Goal: Information Seeking & Learning: Learn about a topic

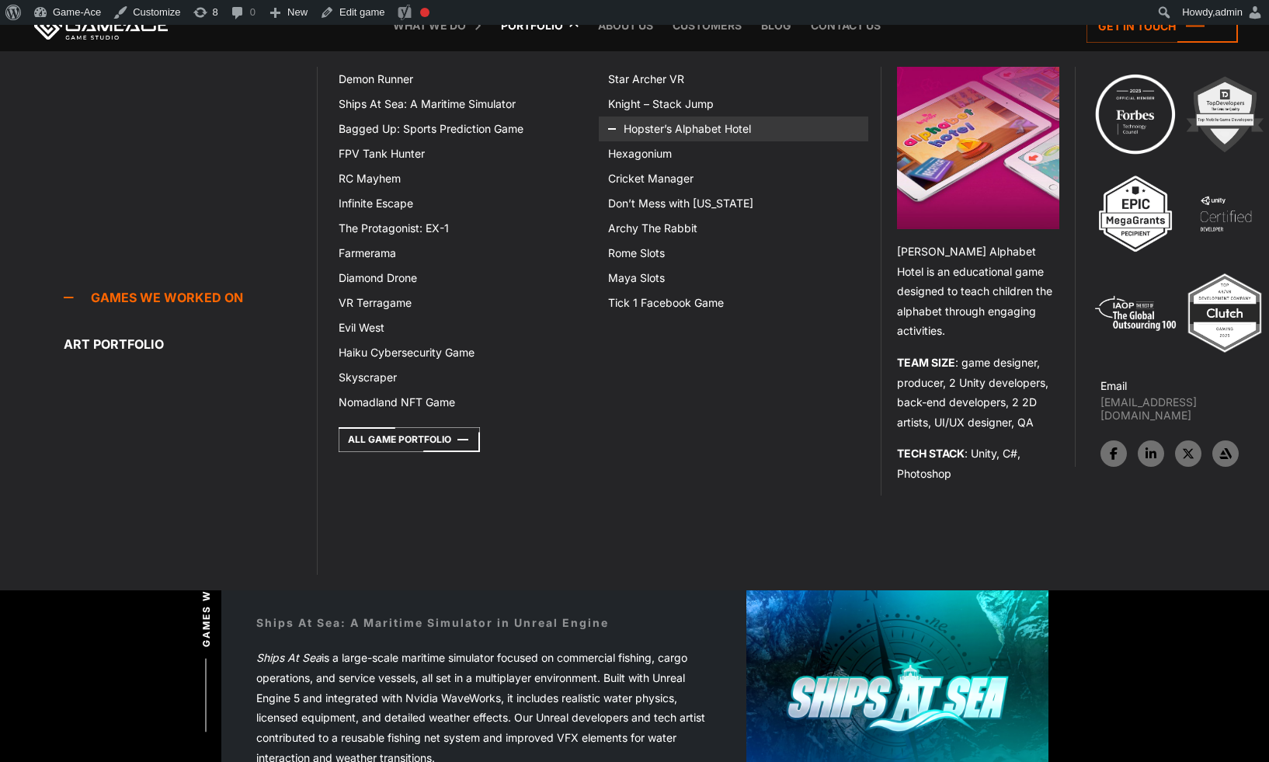
click at [650, 125] on link "Hopster’s Alphabet Hotel" at bounding box center [734, 129] width 270 height 25
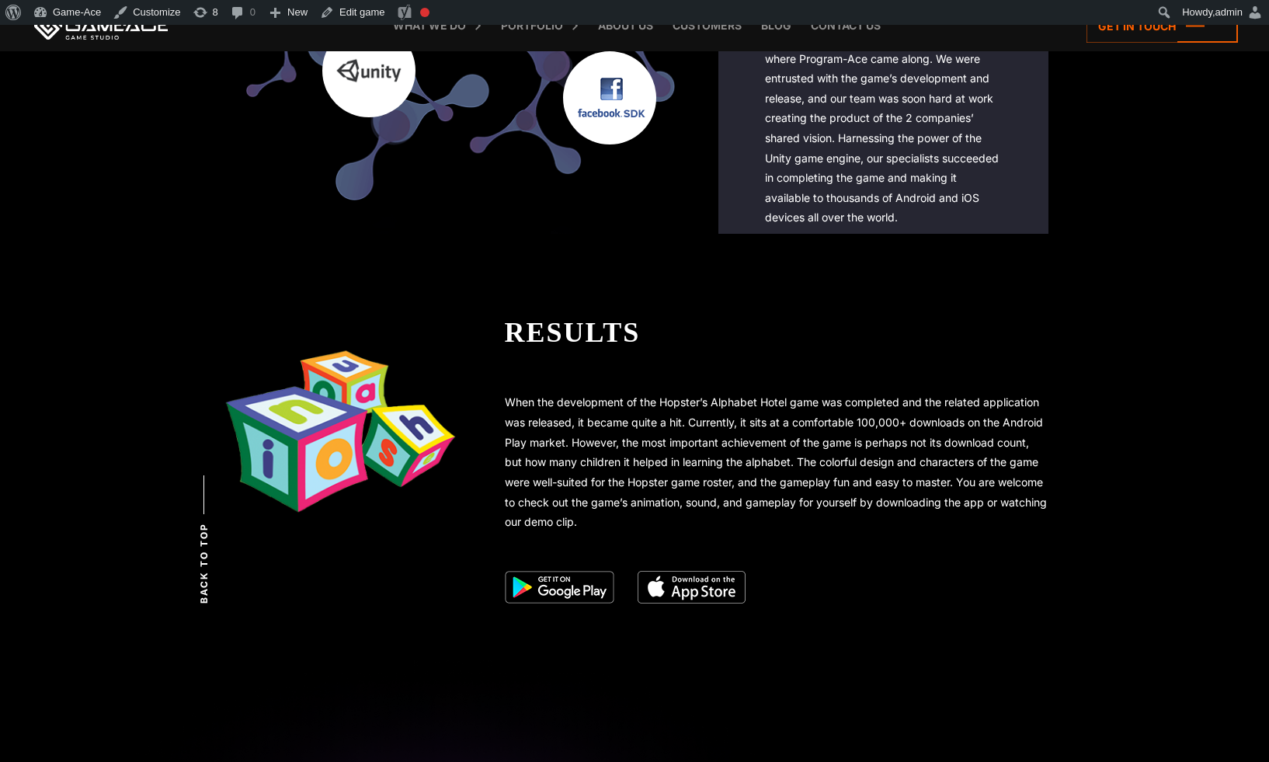
scroll to position [2315, 0]
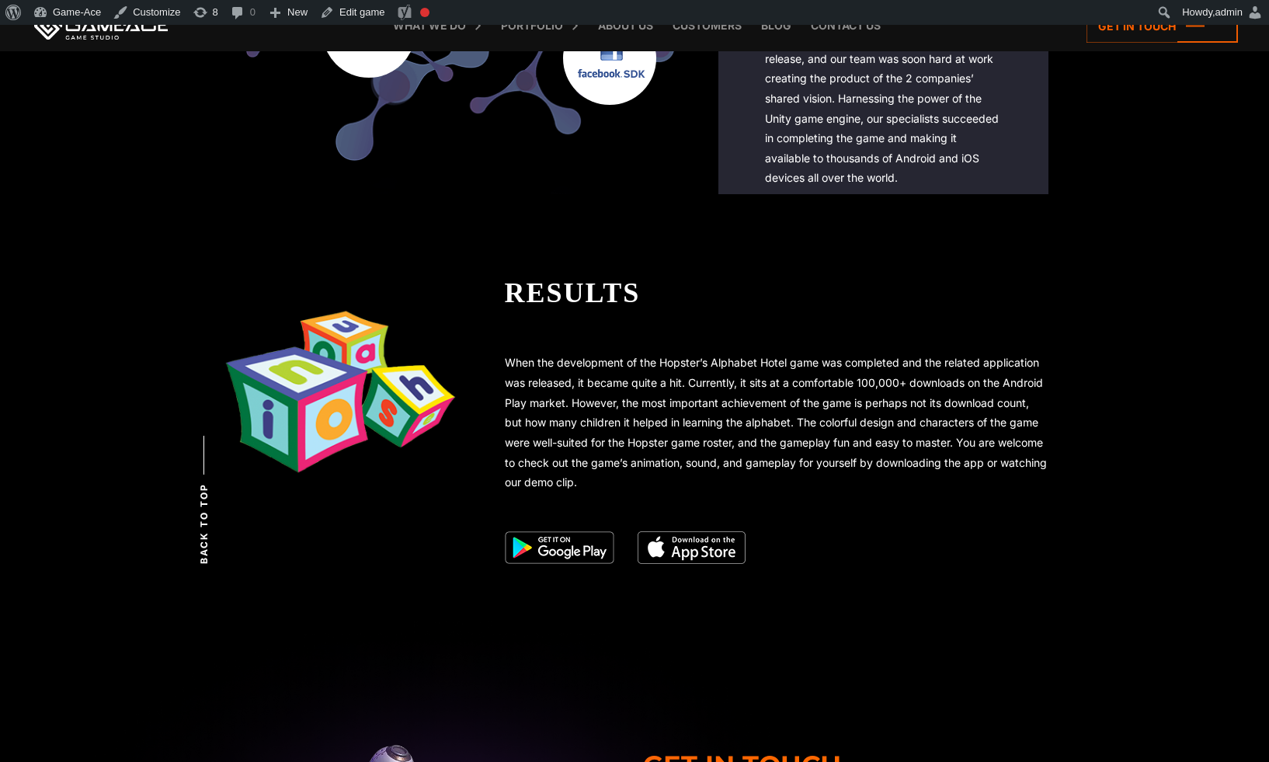
click at [558, 287] on div "Results" at bounding box center [777, 293] width 544 height 42
drag, startPoint x: 647, startPoint y: 293, endPoint x: 492, endPoint y: 300, distance: 155.5
click at [492, 300] on div "Results When the development of the Hopster’s Alphabet Hotel game was completed…" at bounding box center [753, 417] width 590 height 291
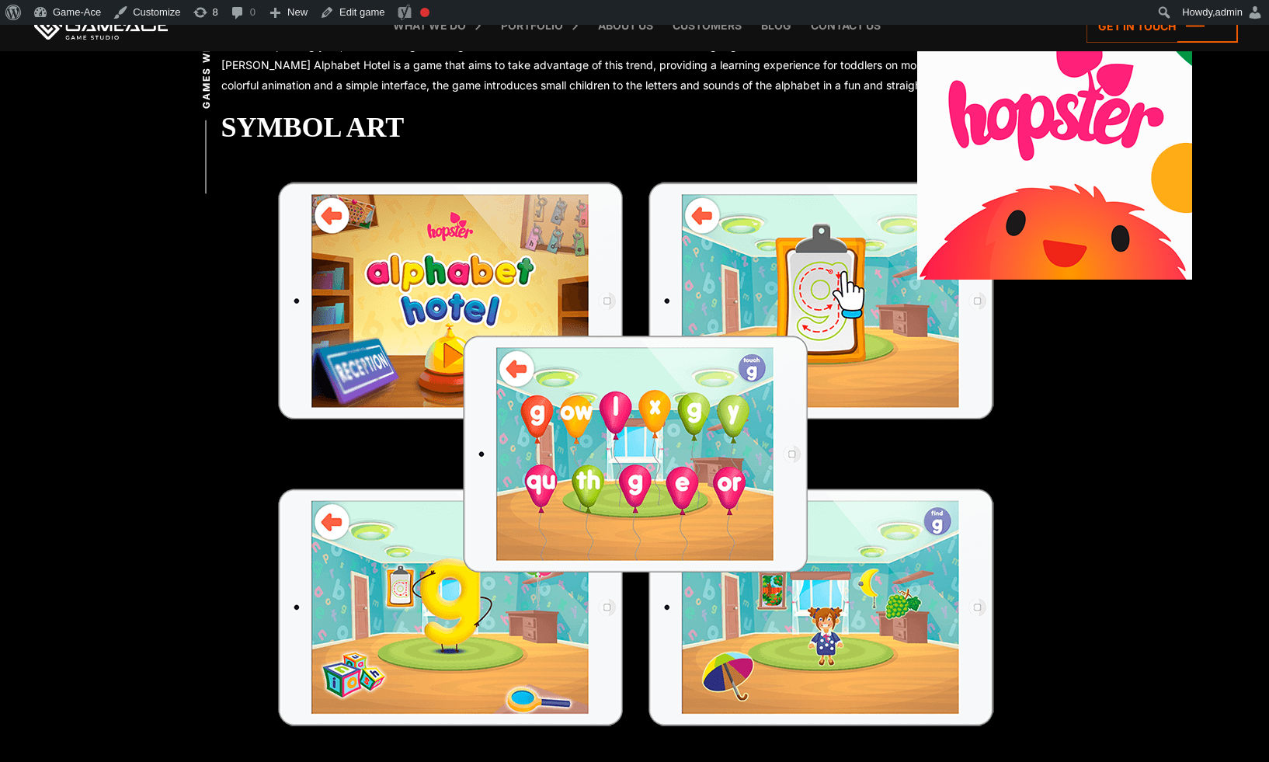
scroll to position [541, 0]
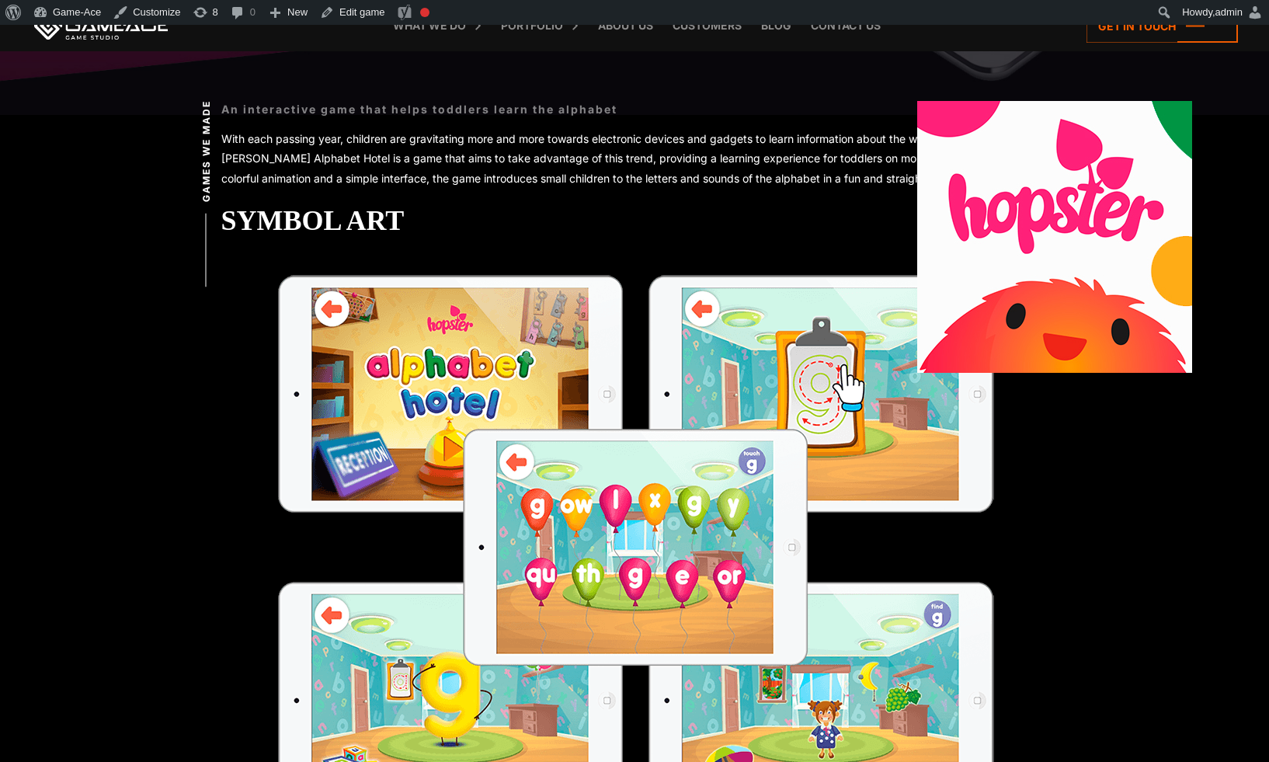
click at [356, 230] on div "Symbol Art" at bounding box center [634, 221] width 827 height 42
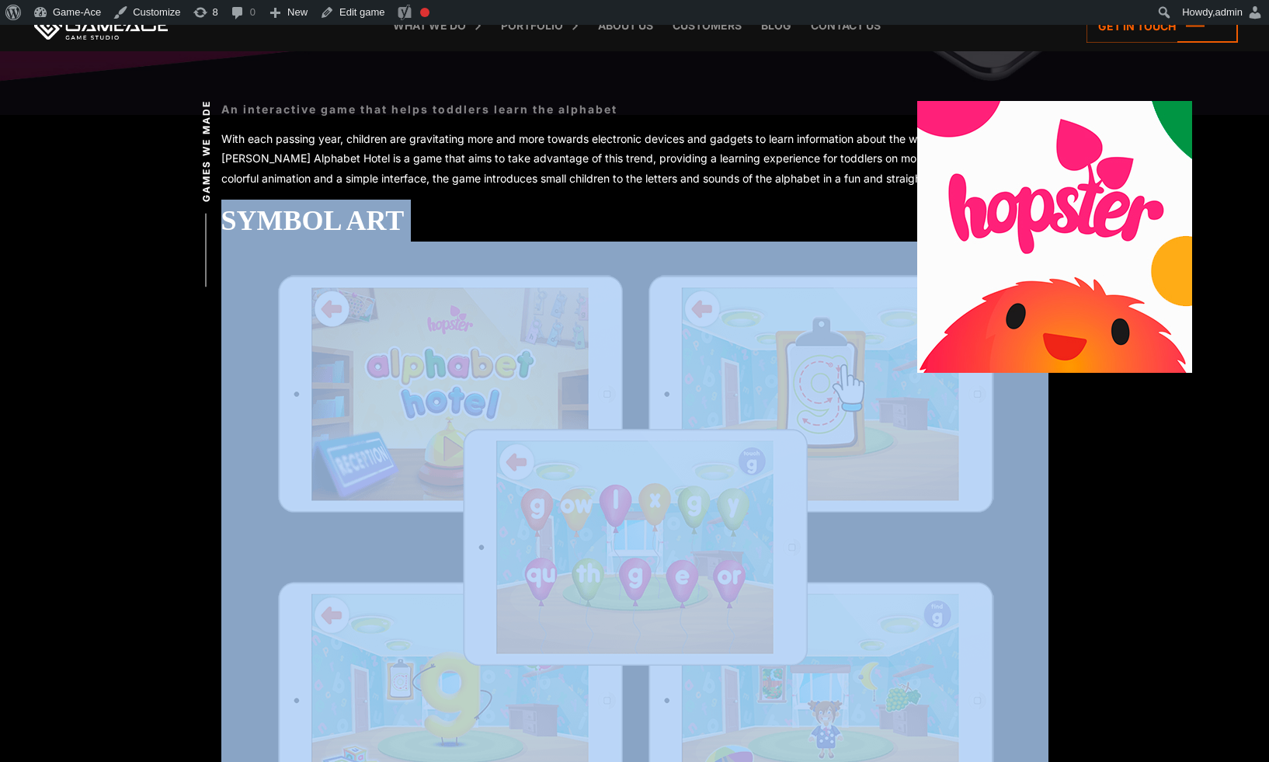
click at [356, 230] on div "Symbol Art" at bounding box center [634, 221] width 827 height 42
click at [388, 219] on div "Symbol Art" at bounding box center [634, 221] width 827 height 42
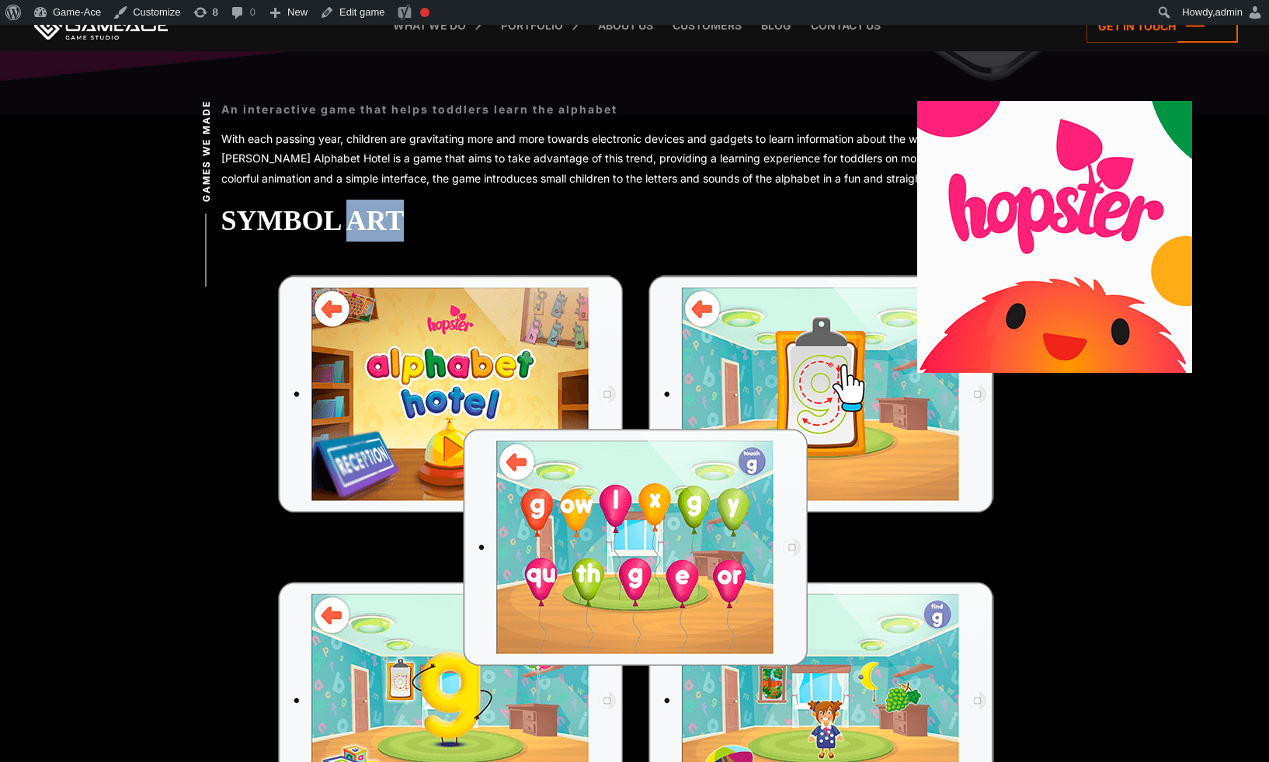
click at [388, 219] on div "Symbol Art" at bounding box center [634, 221] width 827 height 42
click at [384, 211] on div at bounding box center [384, 211] width 0 height 0
click at [311, 223] on div "Symbol Art" at bounding box center [634, 221] width 827 height 42
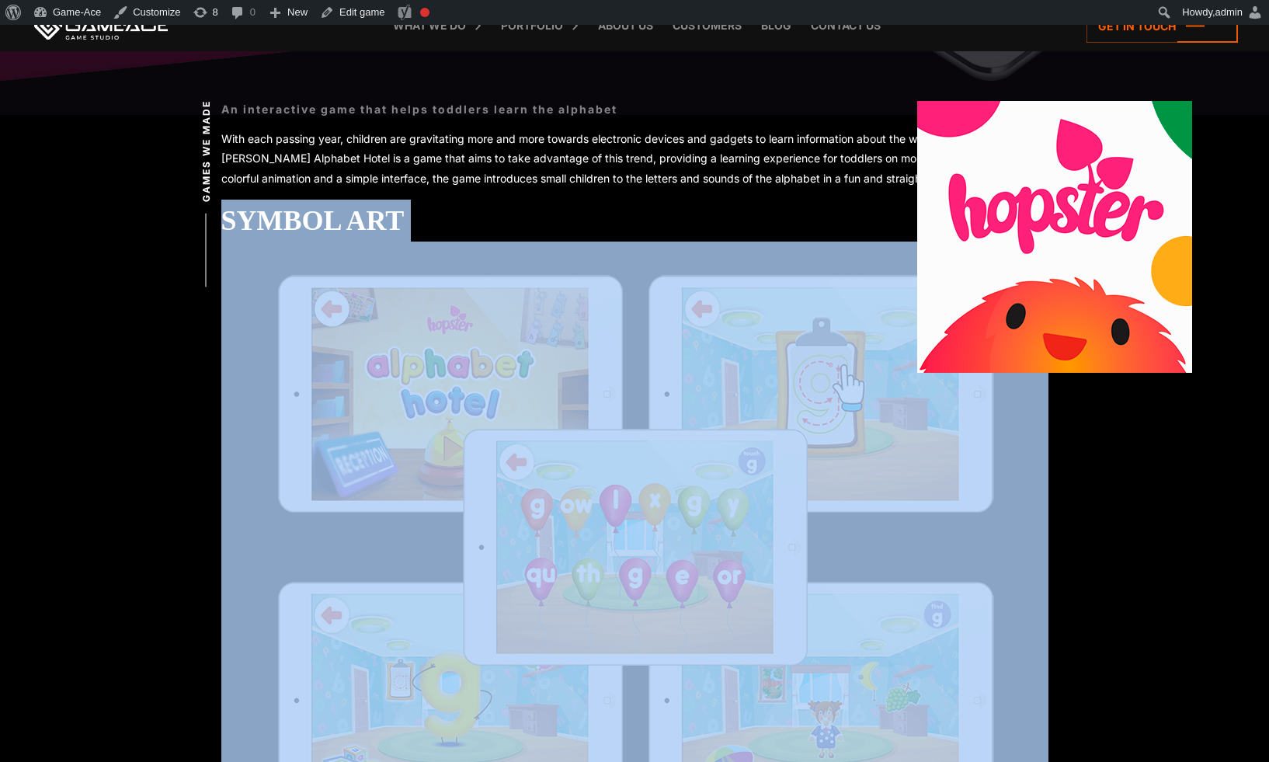
click at [311, 223] on div "Symbol Art" at bounding box center [634, 221] width 827 height 42
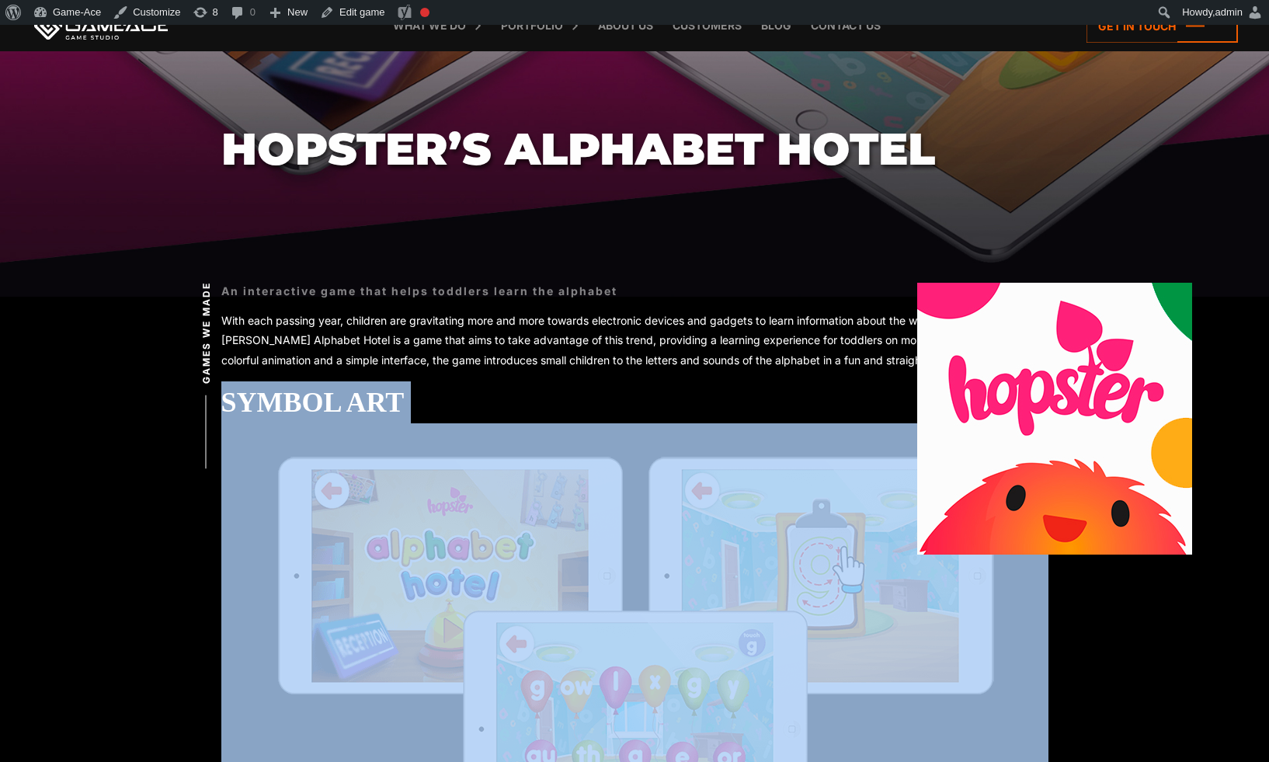
click at [407, 402] on div "Symbol Art" at bounding box center [634, 402] width 827 height 42
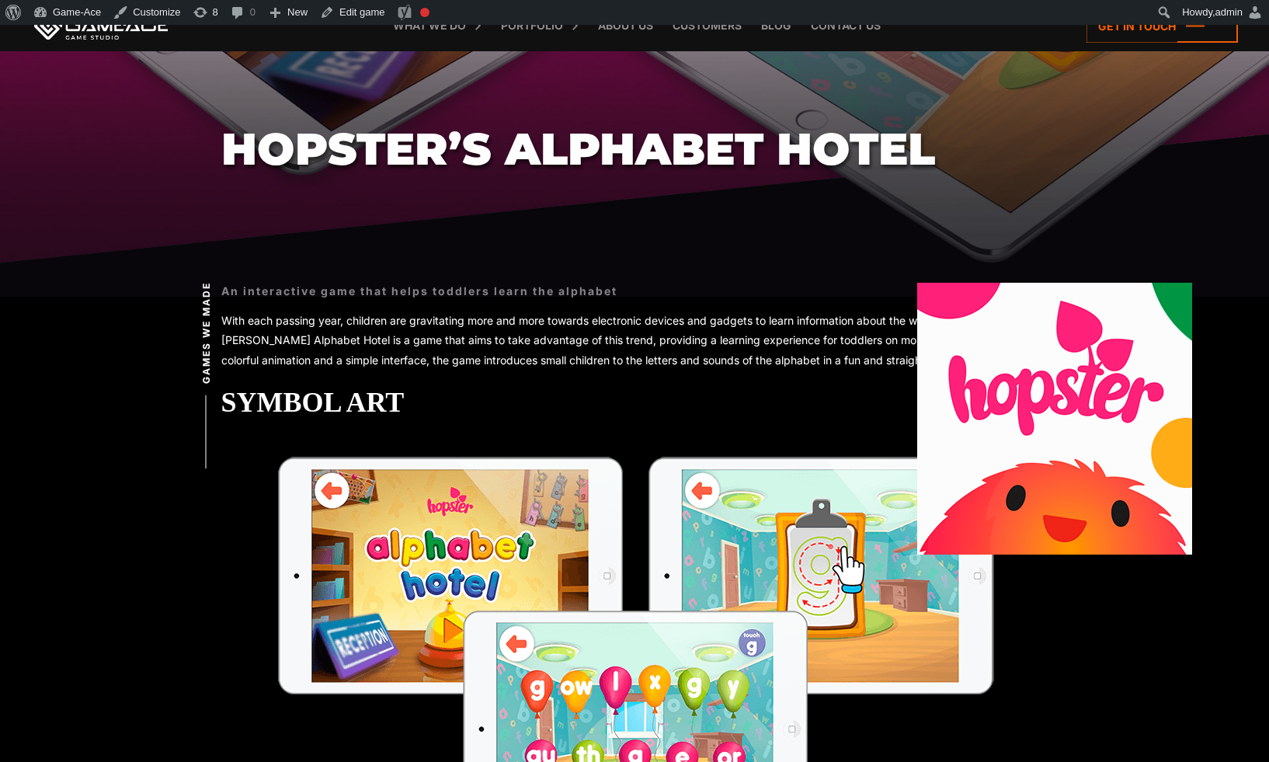
click at [385, 402] on div "Symbol Art" at bounding box center [634, 402] width 827 height 42
click at [523, 398] on div "Symbol Art" at bounding box center [634, 402] width 827 height 42
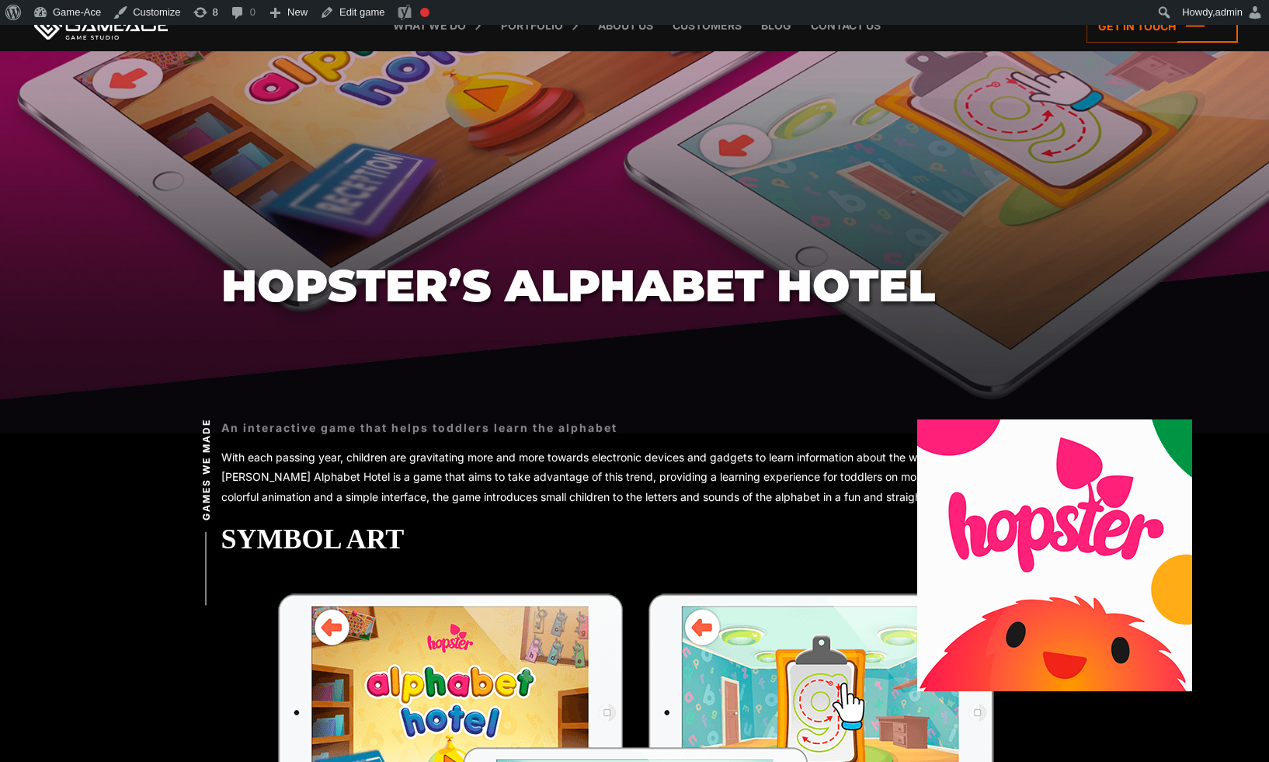
scroll to position [0, 0]
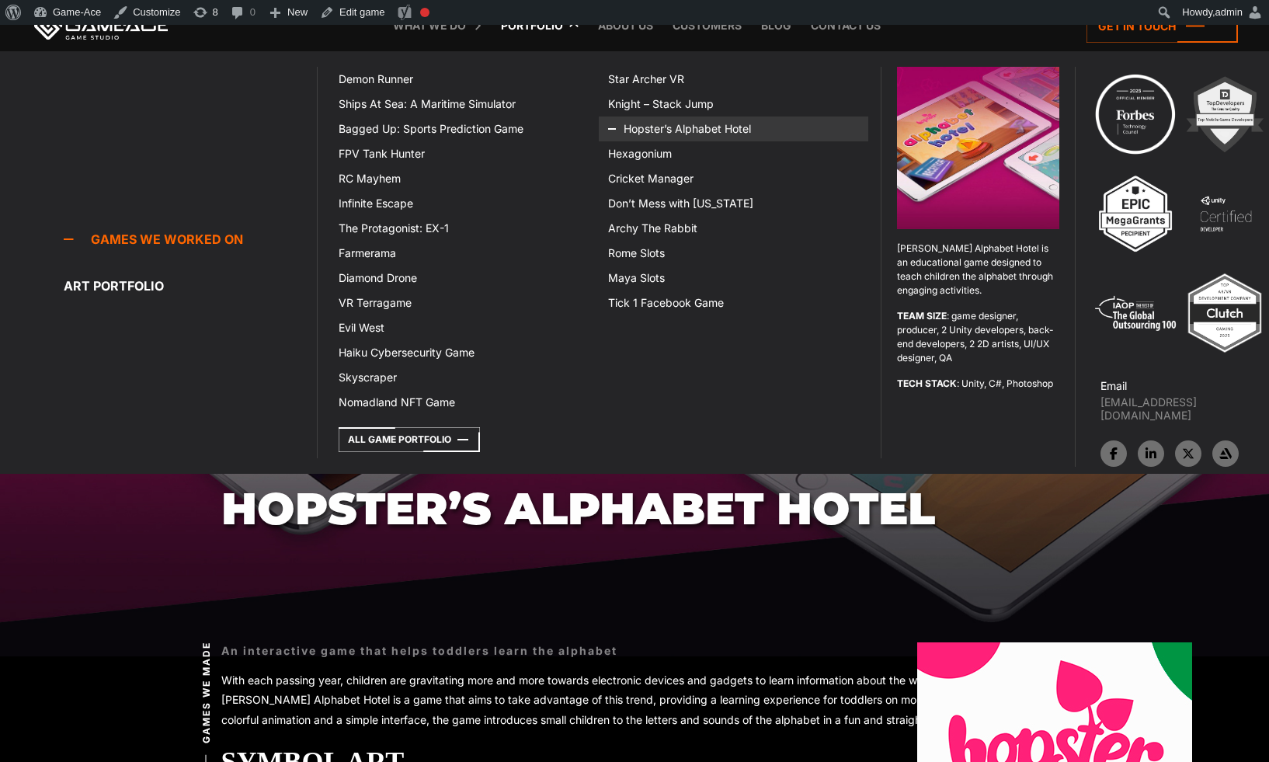
click at [659, 125] on link "Hopster’s Alphabet Hotel" at bounding box center [734, 129] width 270 height 25
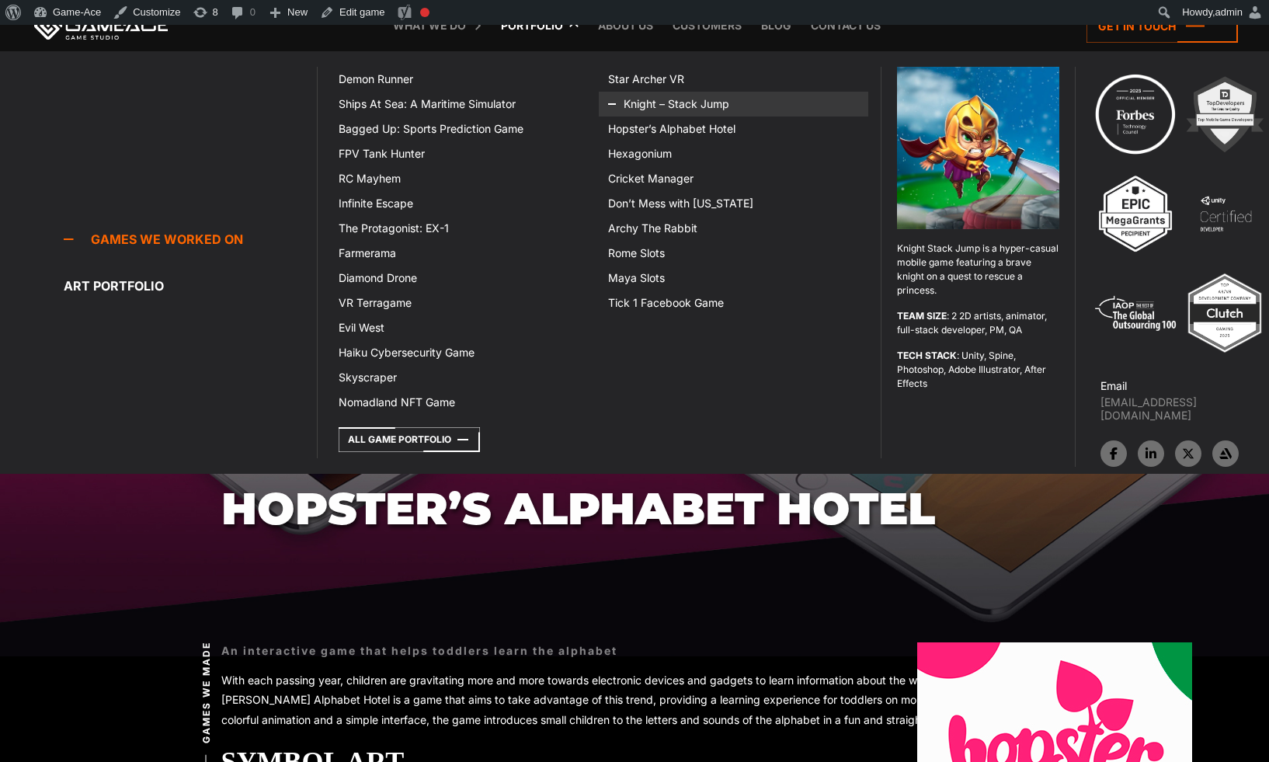
click at [666, 101] on link "Knight – Stack Jump" at bounding box center [734, 104] width 270 height 25
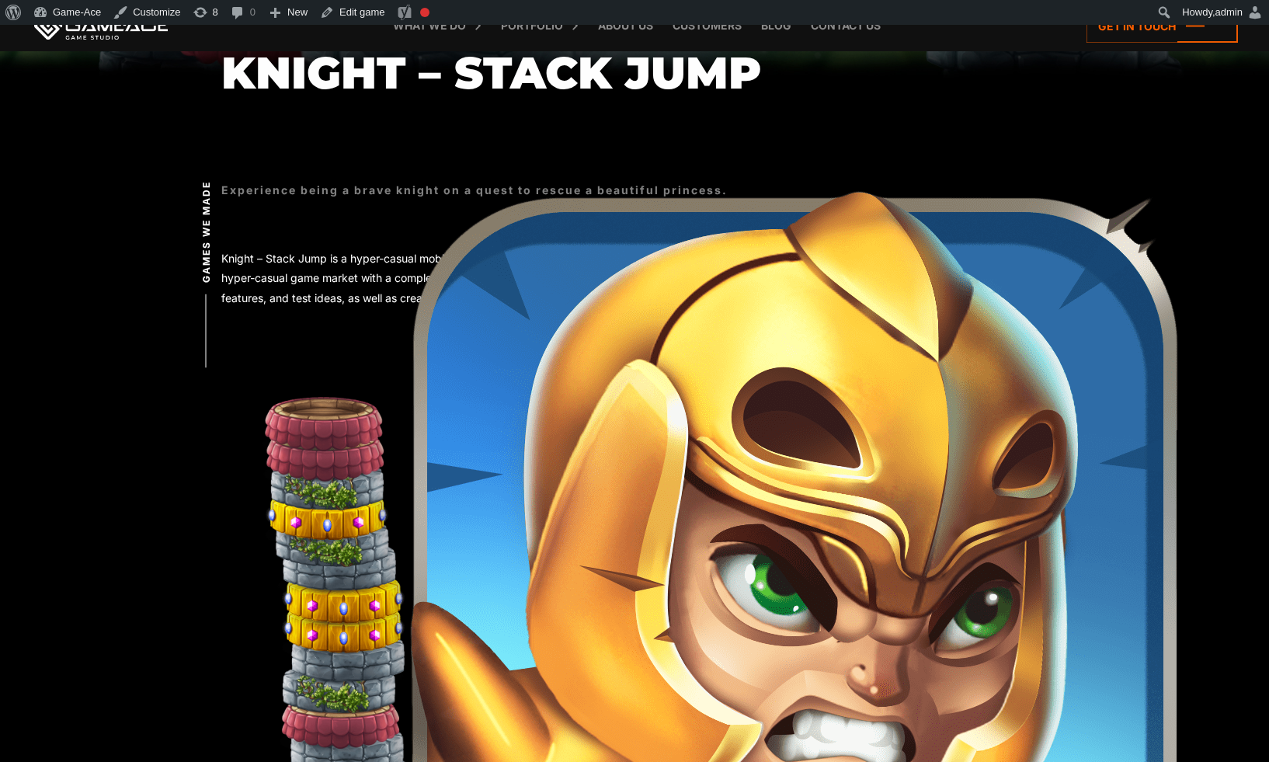
scroll to position [407, 0]
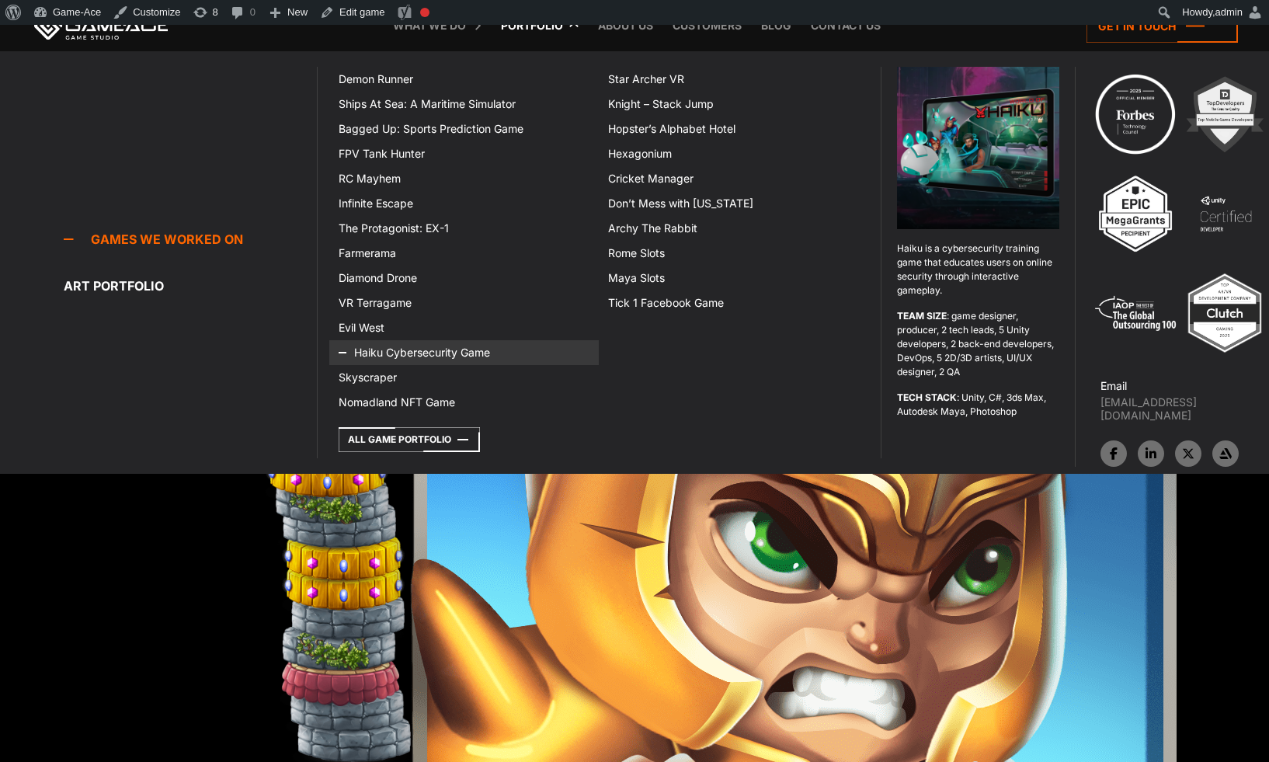
click at [402, 350] on link "Haiku Cybersecurity Game" at bounding box center [464, 352] width 270 height 25
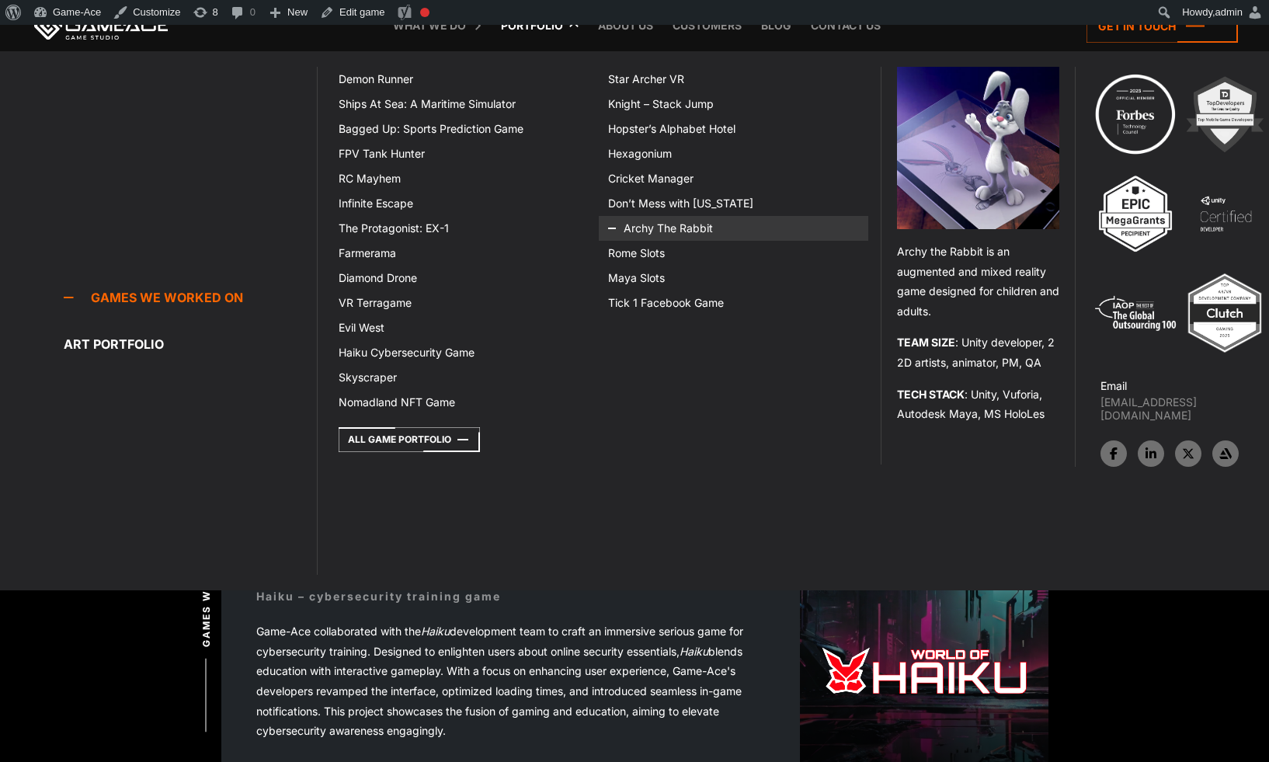
click at [658, 223] on link "Archy The Rabbit" at bounding box center [734, 228] width 270 height 25
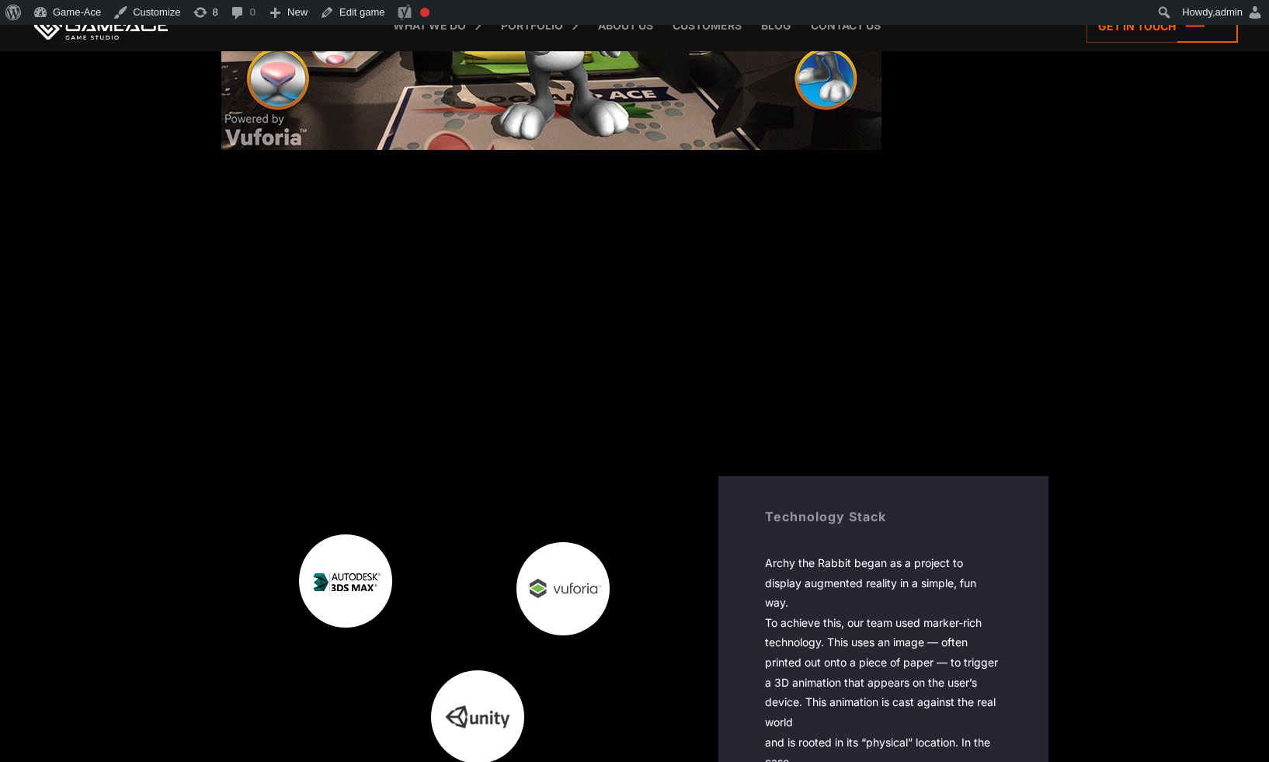
scroll to position [2921, 0]
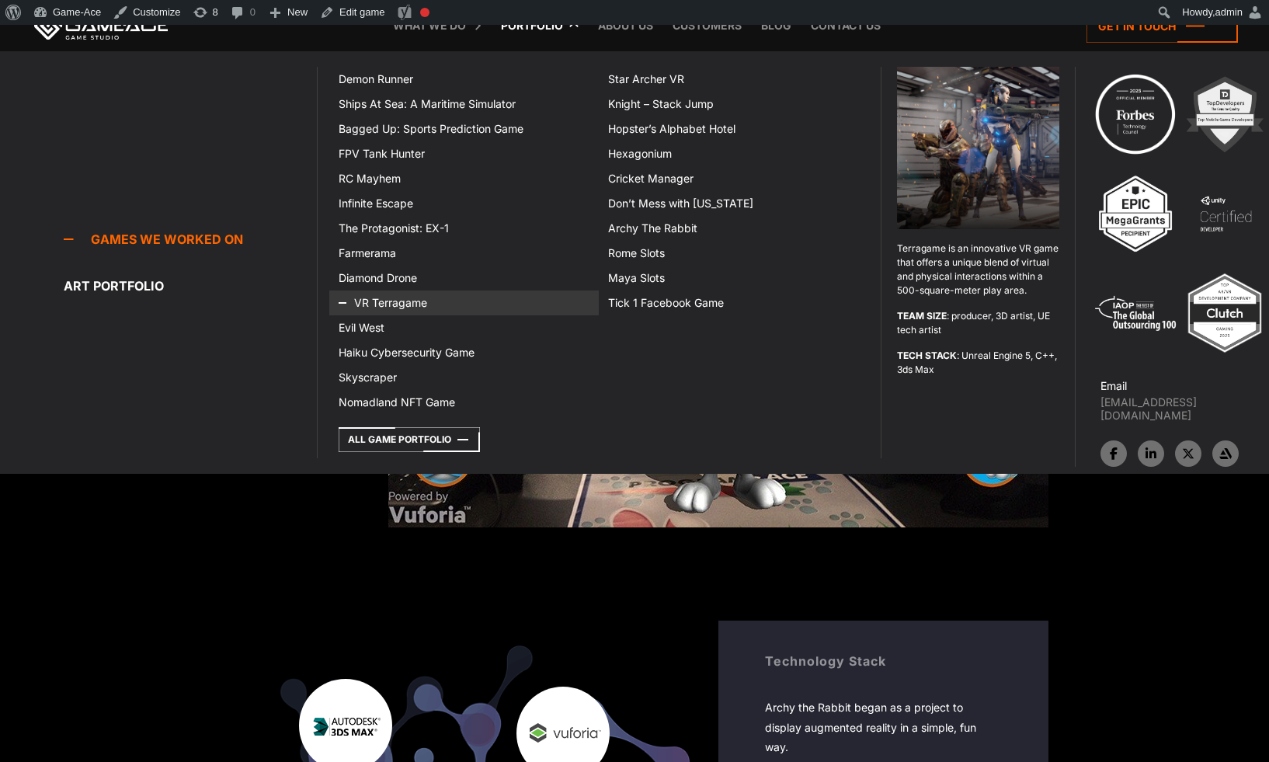
click at [431, 303] on link "VR Terragame" at bounding box center [464, 302] width 270 height 25
